Goal: Information Seeking & Learning: Learn about a topic

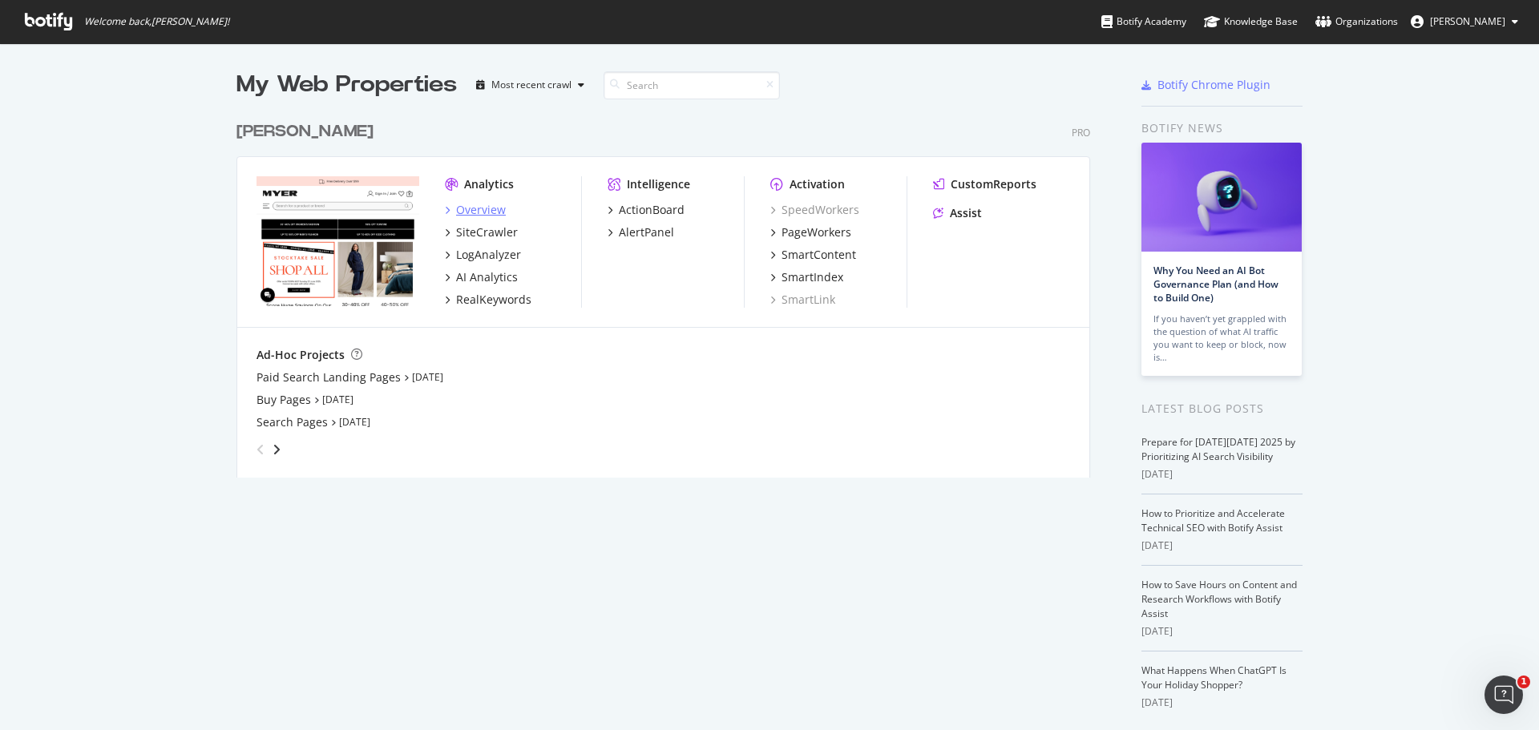
drag, startPoint x: 0, startPoint y: 0, endPoint x: 470, endPoint y: 209, distance: 514.9
click at [470, 209] on div "Overview" at bounding box center [481, 210] width 50 height 16
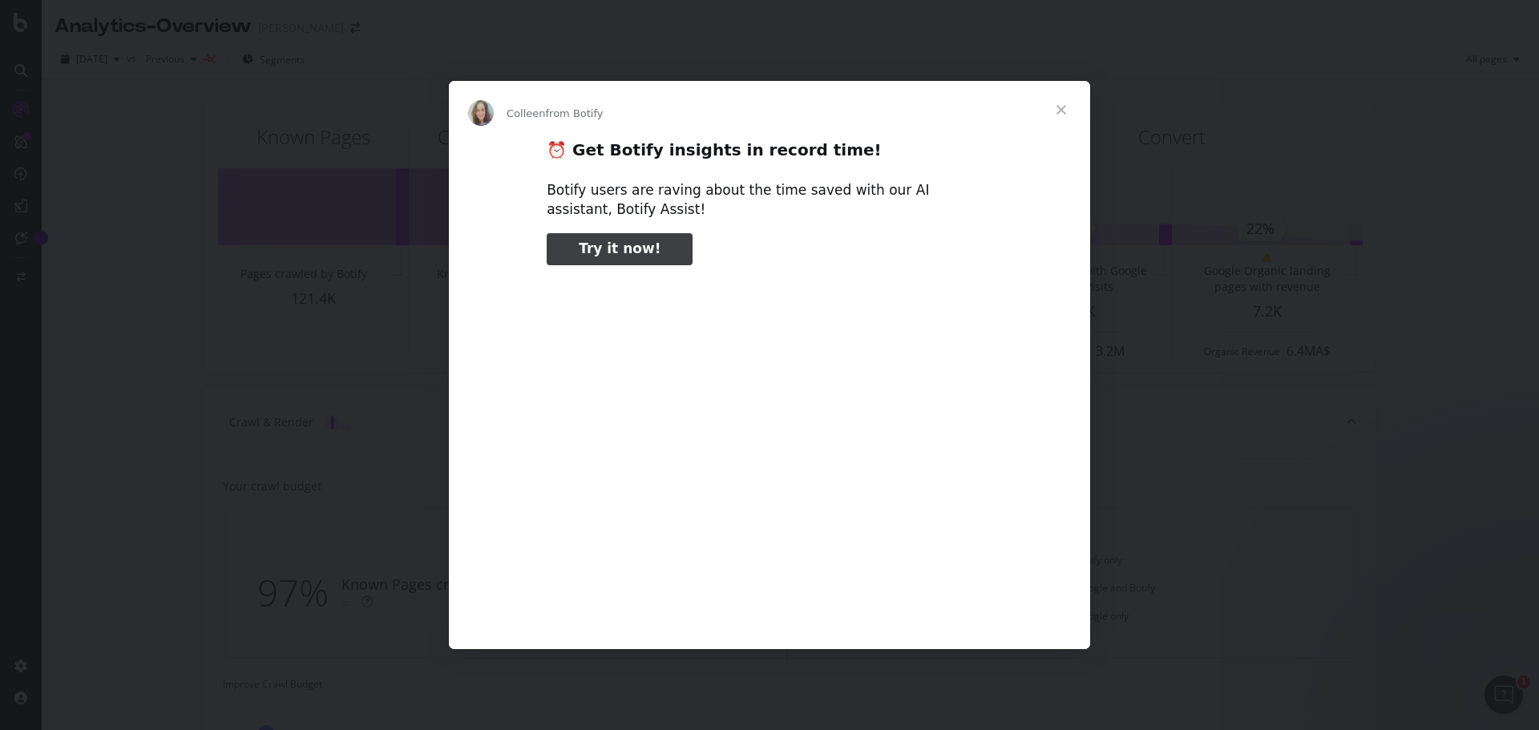
type input "480352"
click at [1064, 110] on span "Close" at bounding box center [1061, 110] width 58 height 58
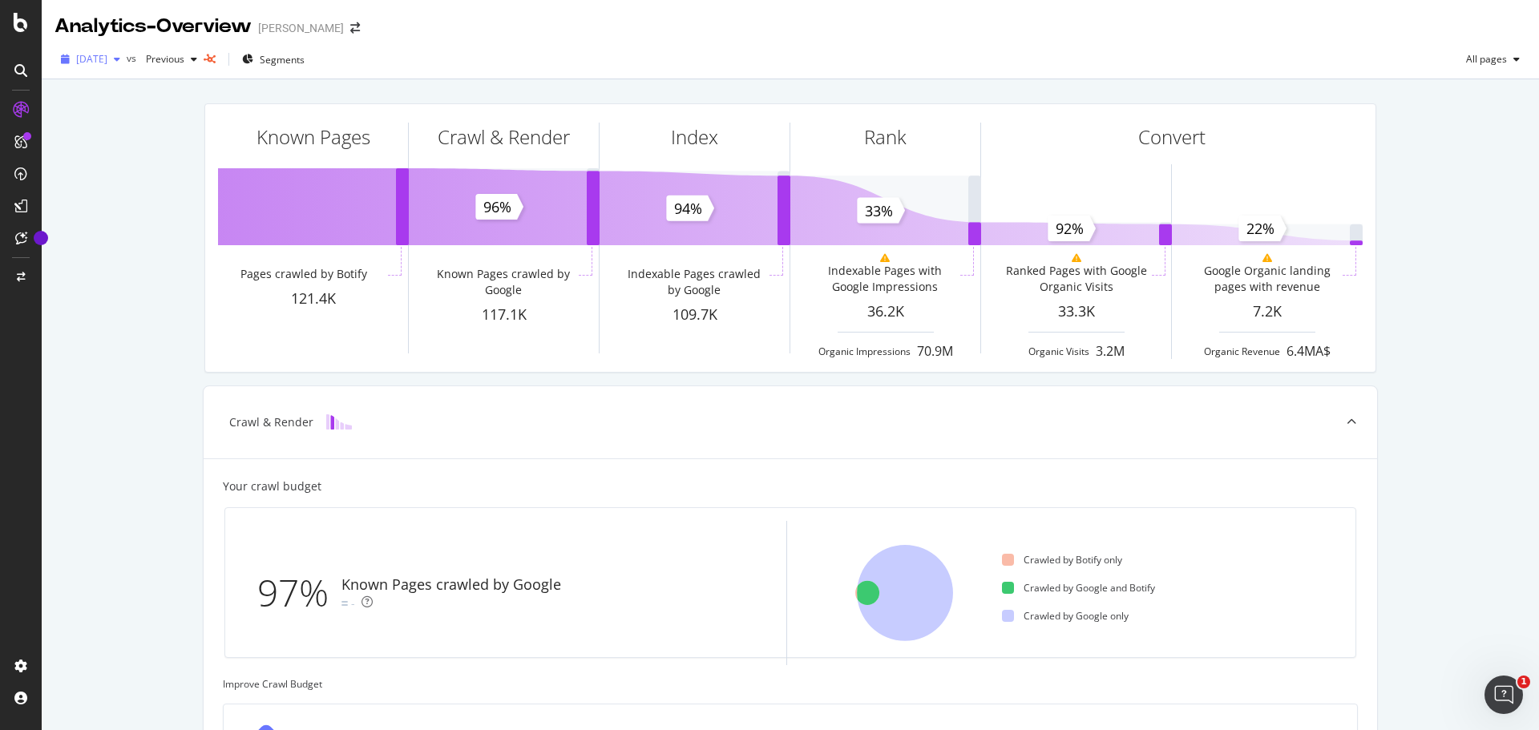
click at [107, 63] on span "[DATE]" at bounding box center [91, 59] width 31 height 14
click at [151, 147] on div "[DATE]" at bounding box center [121, 146] width 86 height 14
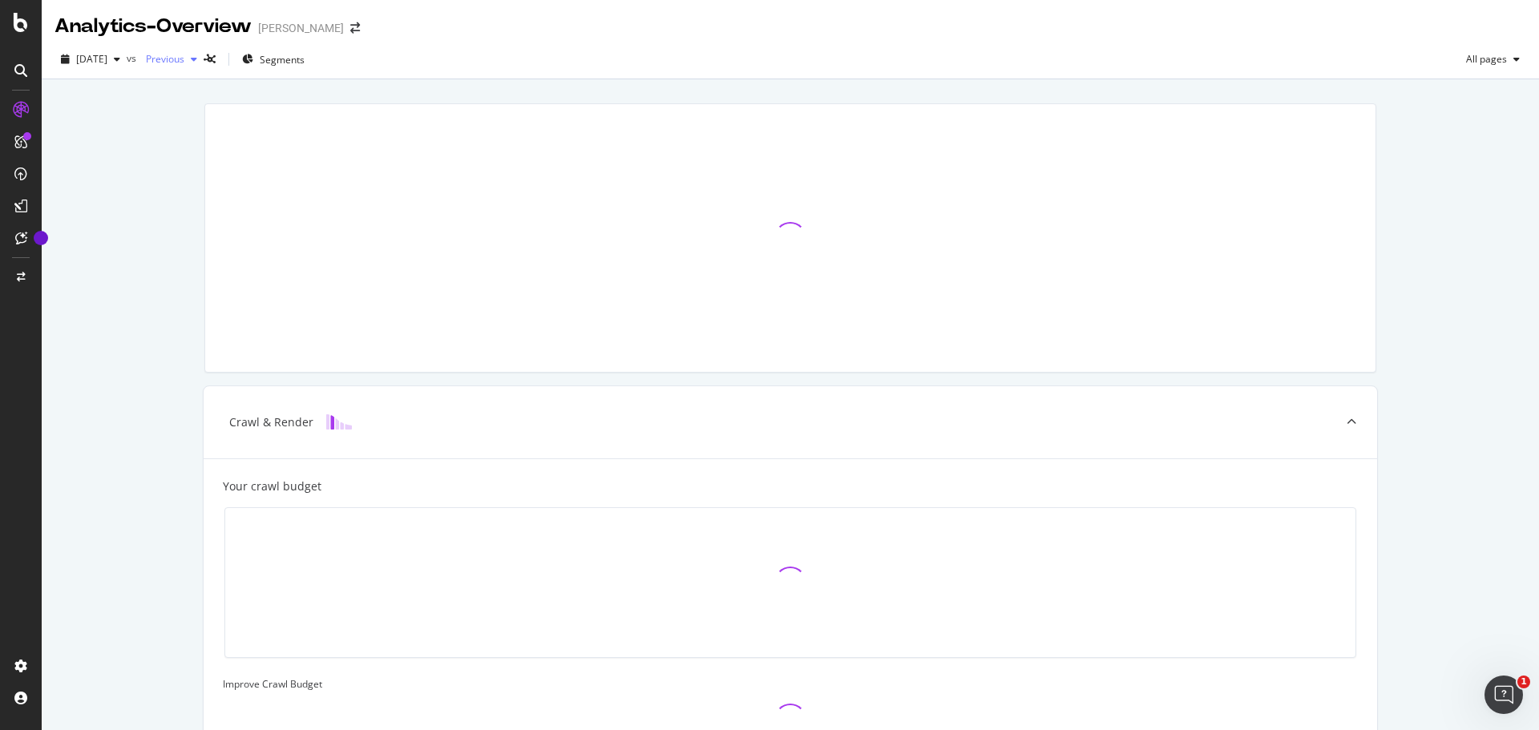
click at [184, 63] on span "Previous" at bounding box center [161, 59] width 45 height 14
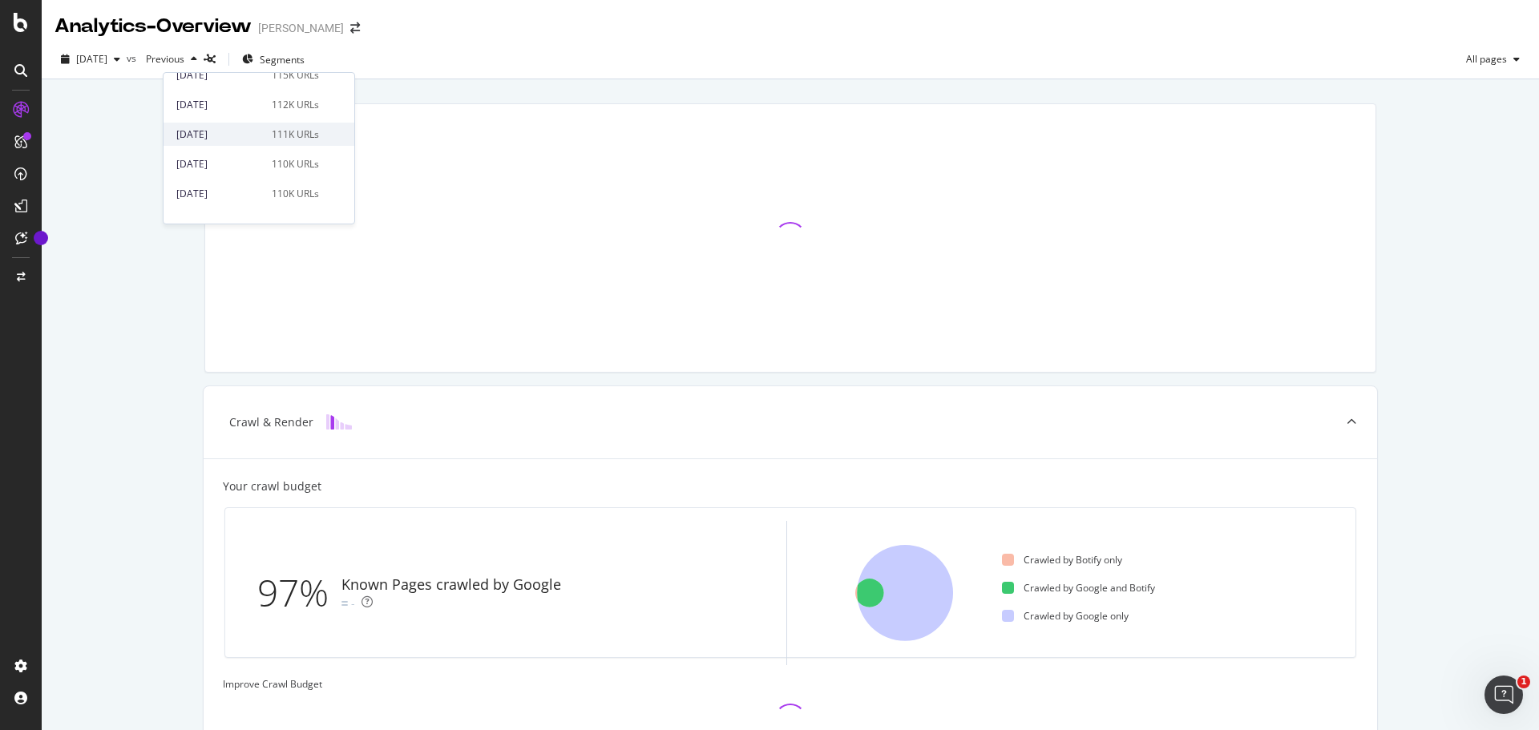
click at [277, 127] on div "111K URLs" at bounding box center [295, 134] width 47 height 14
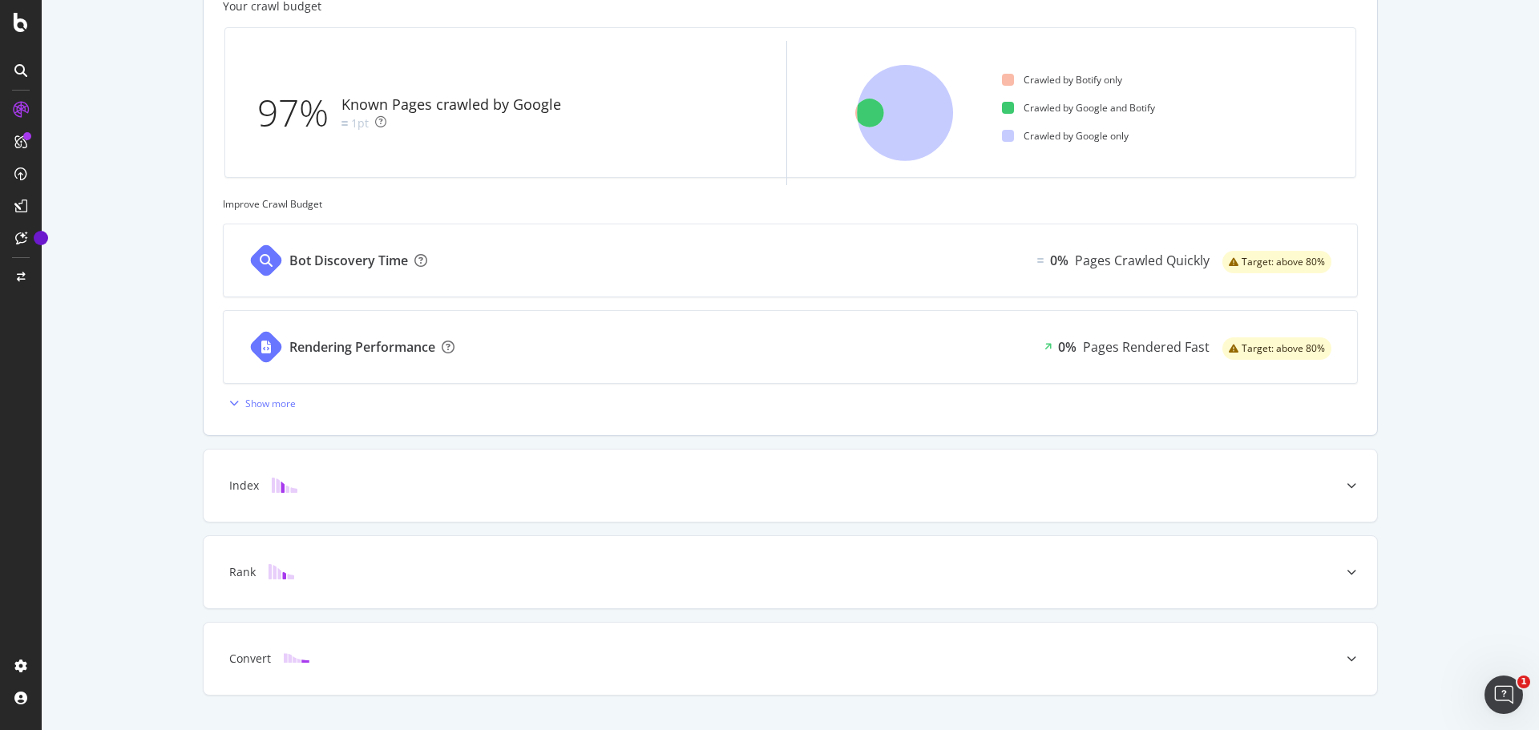
scroll to position [481, 0]
click at [1326, 490] on div at bounding box center [1351, 485] width 51 height 72
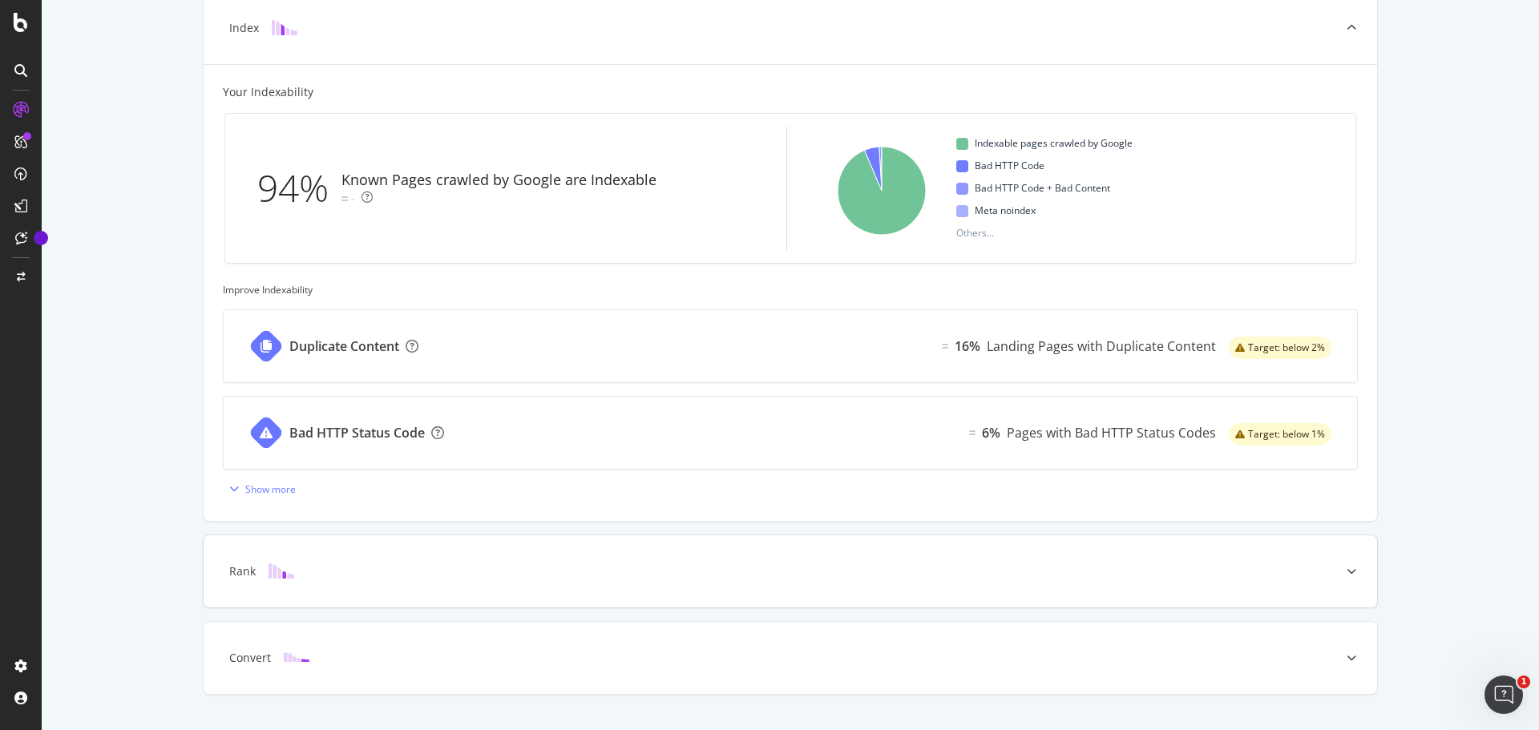
click at [1318, 571] on div "Rank" at bounding box center [790, 571] width 1173 height 72
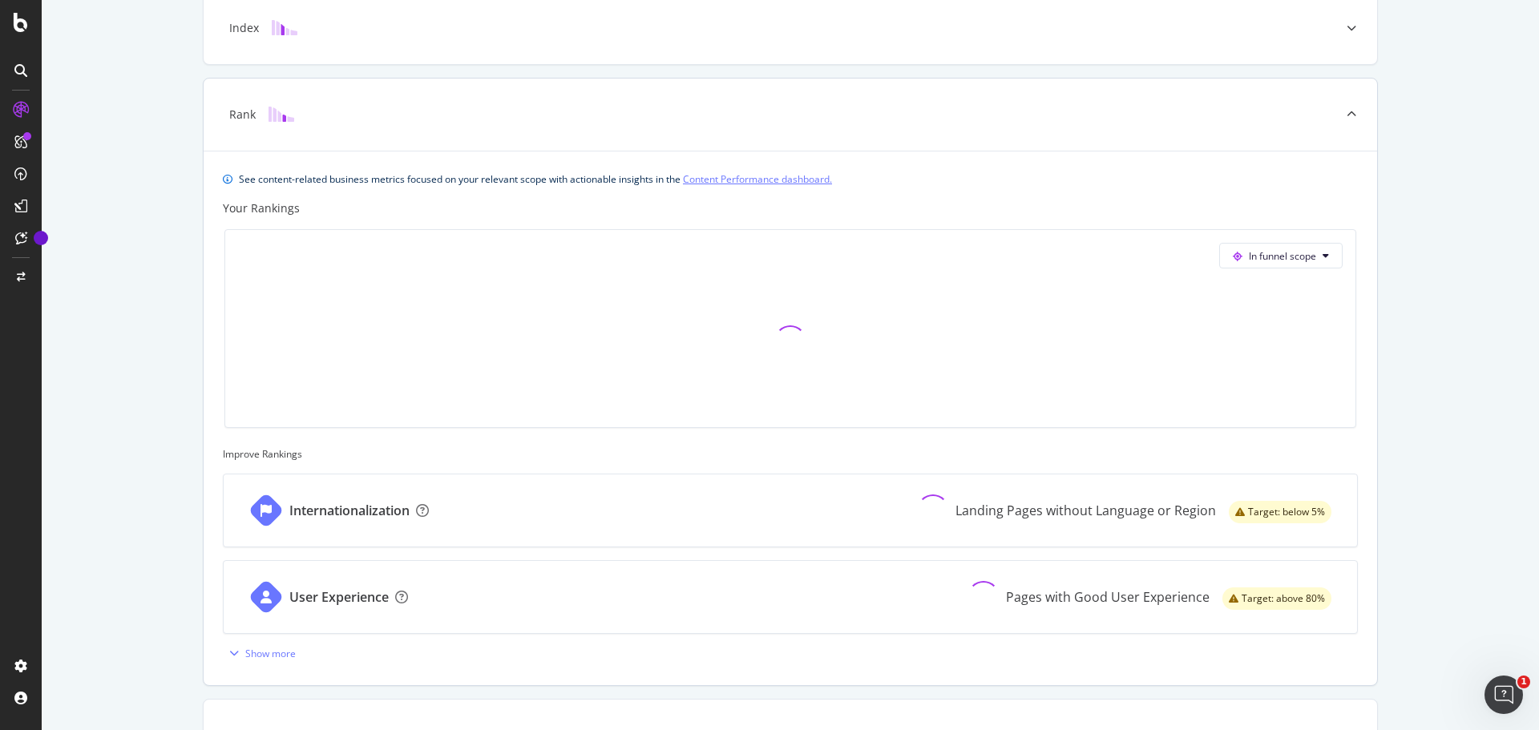
click at [1322, 623] on div "Target: above 80%" at bounding box center [1276, 597] width 109 height 72
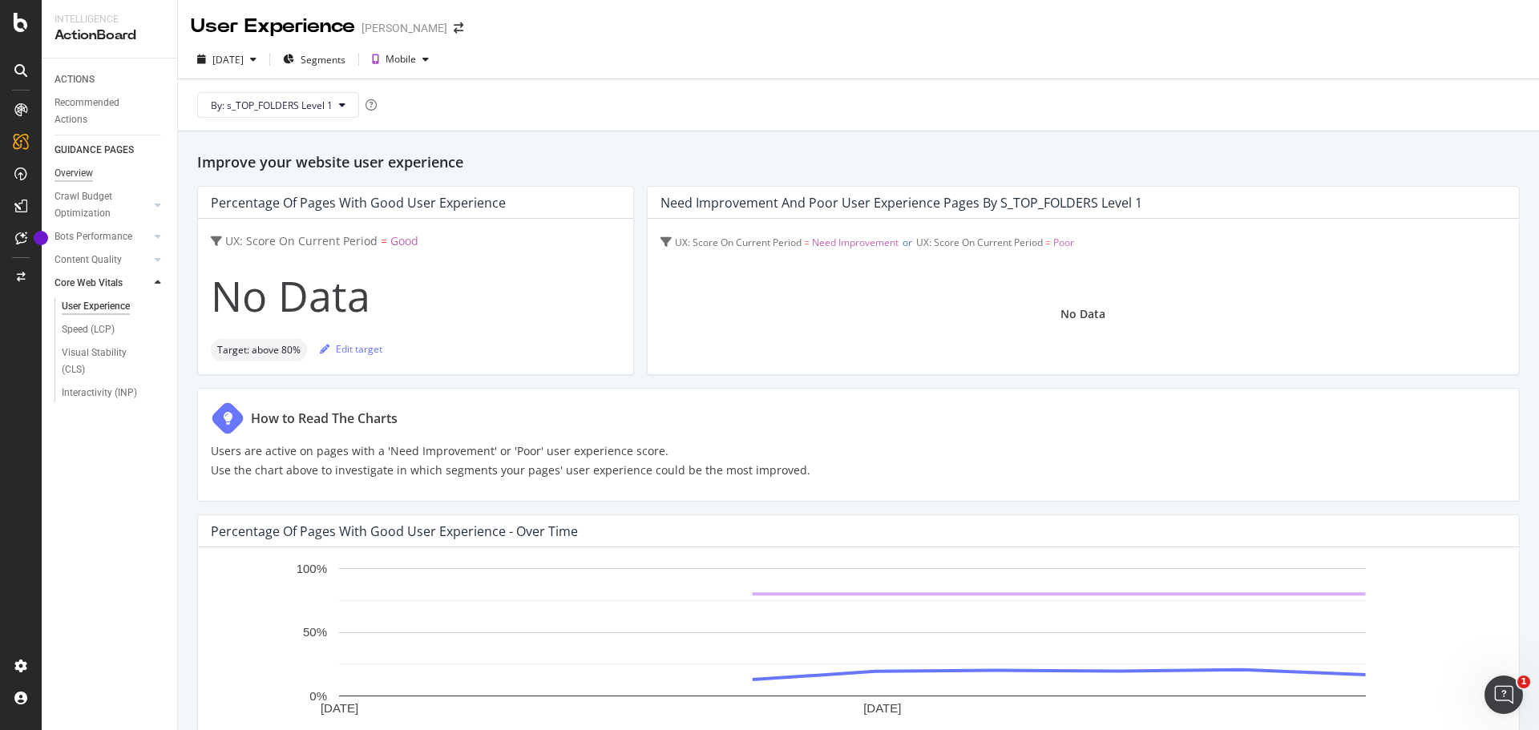
click at [84, 174] on div "Overview" at bounding box center [73, 173] width 38 height 17
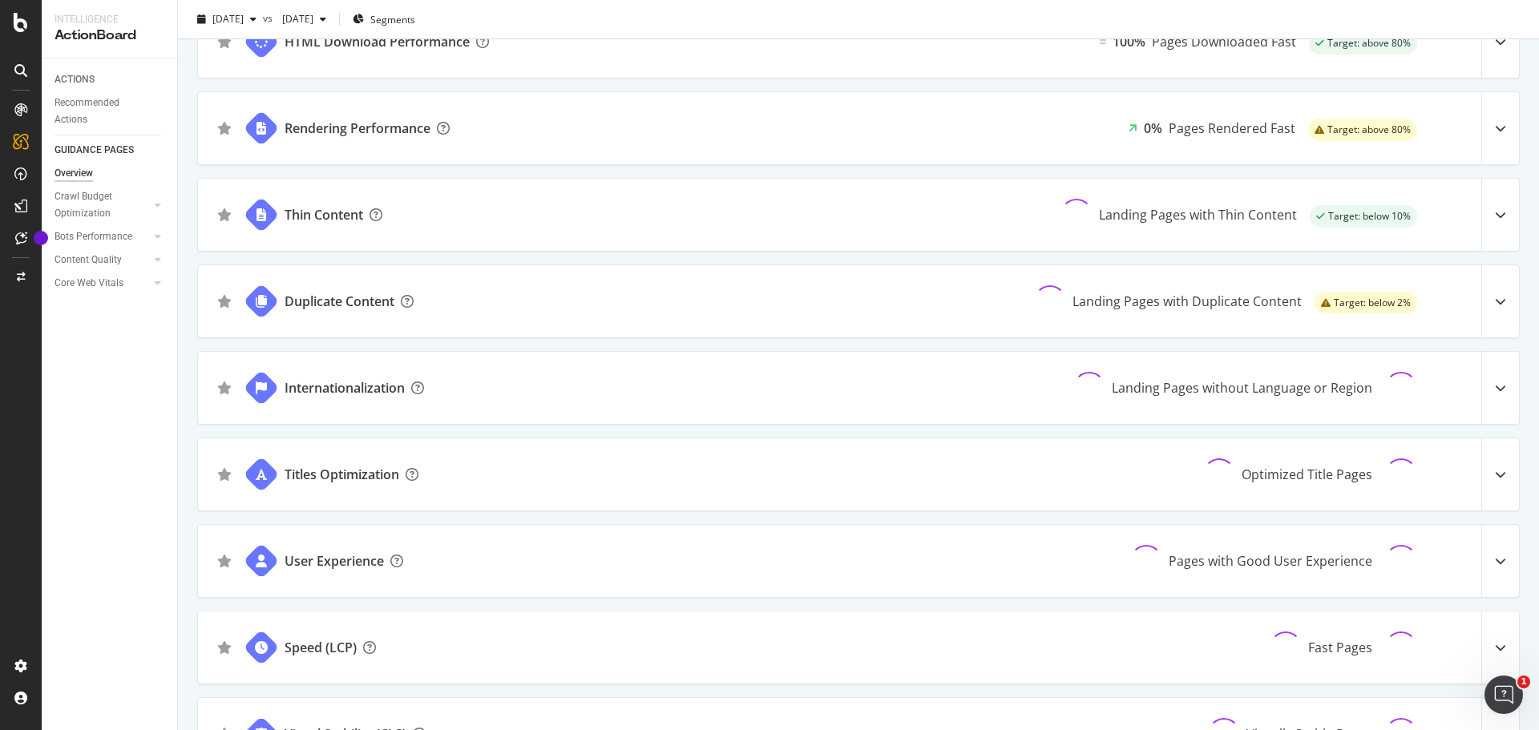
scroll to position [897, 0]
